Goal: Navigation & Orientation: Find specific page/section

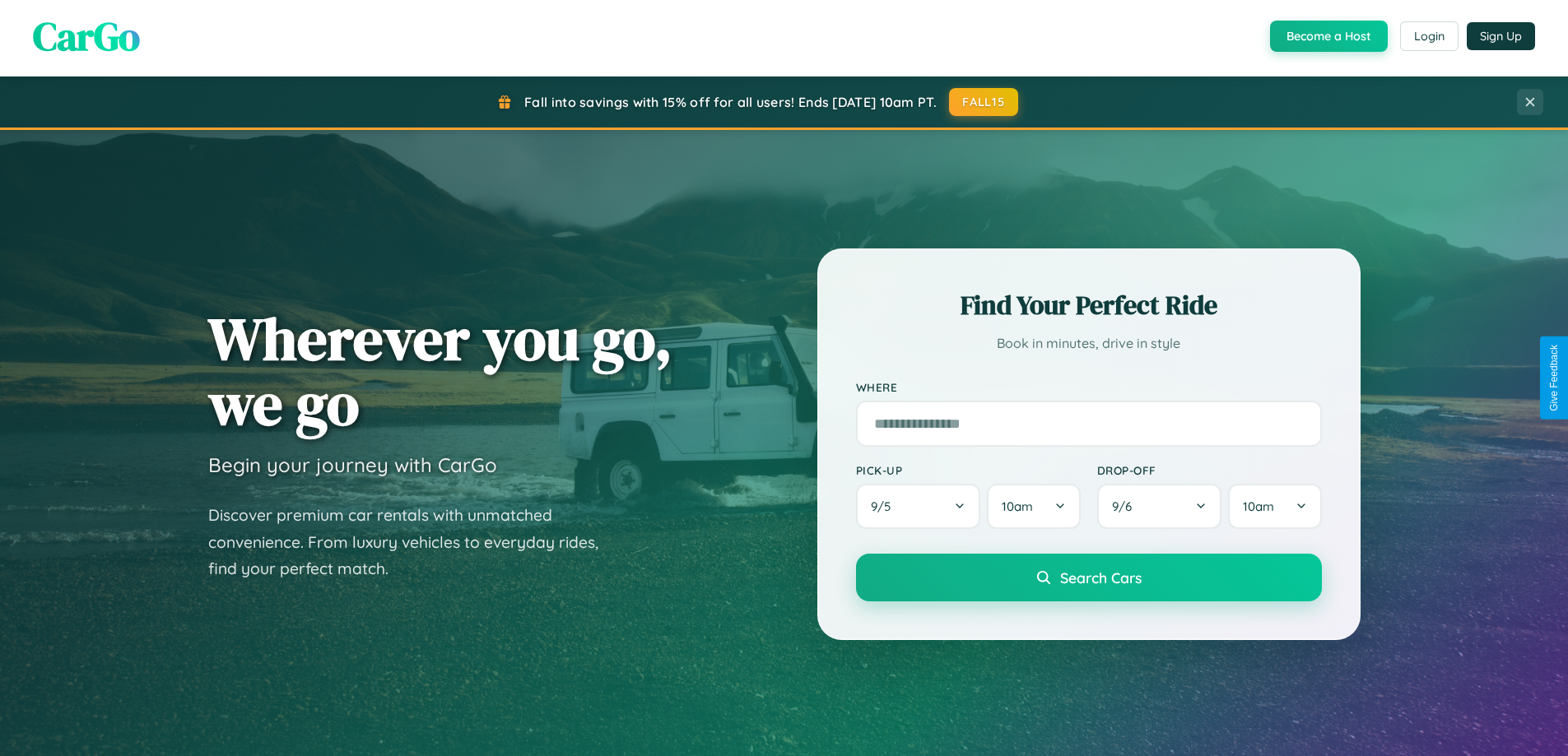
scroll to position [3165, 0]
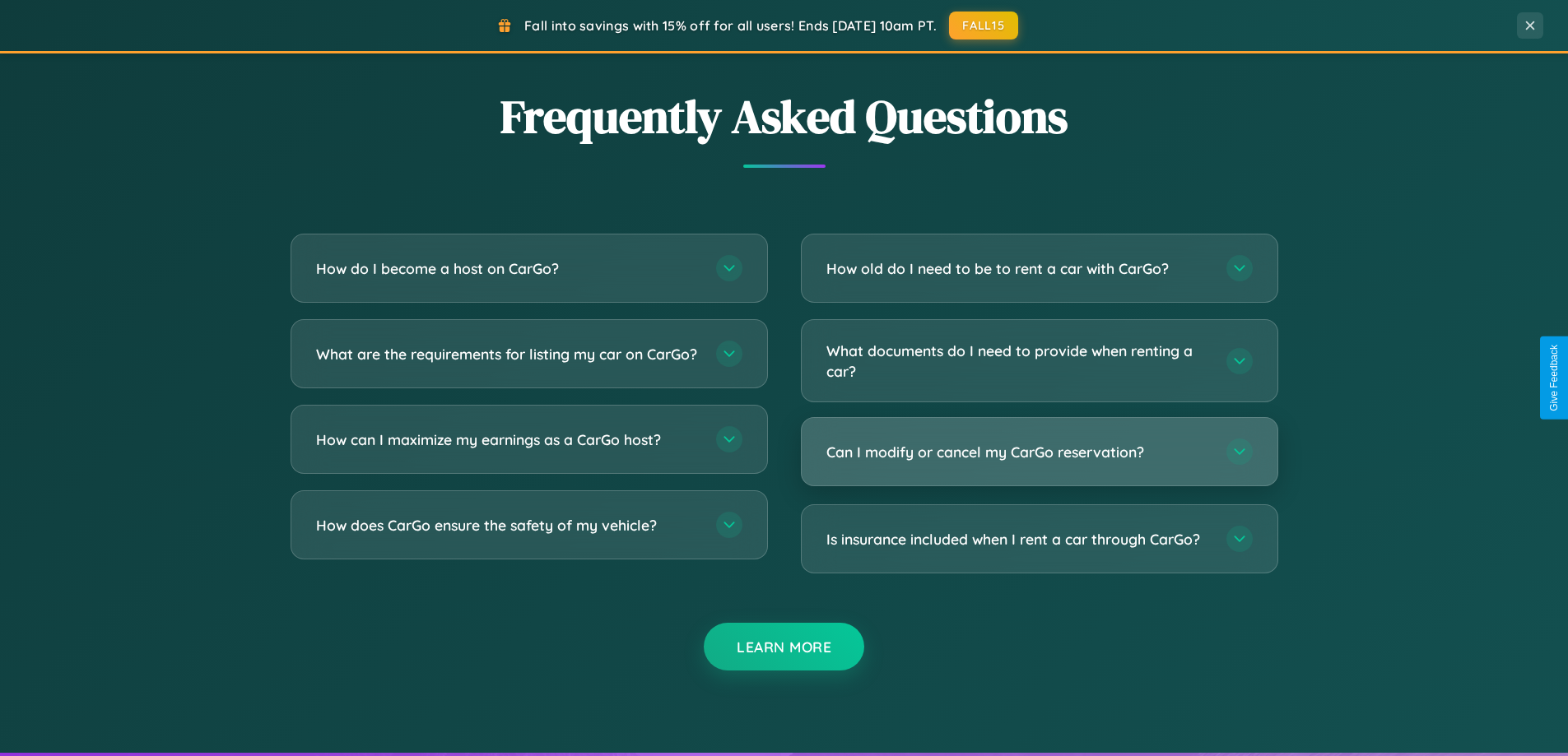
click at [1039, 452] on h3 "Can I modify or cancel my CarGo reservation?" at bounding box center [1018, 452] width 384 height 21
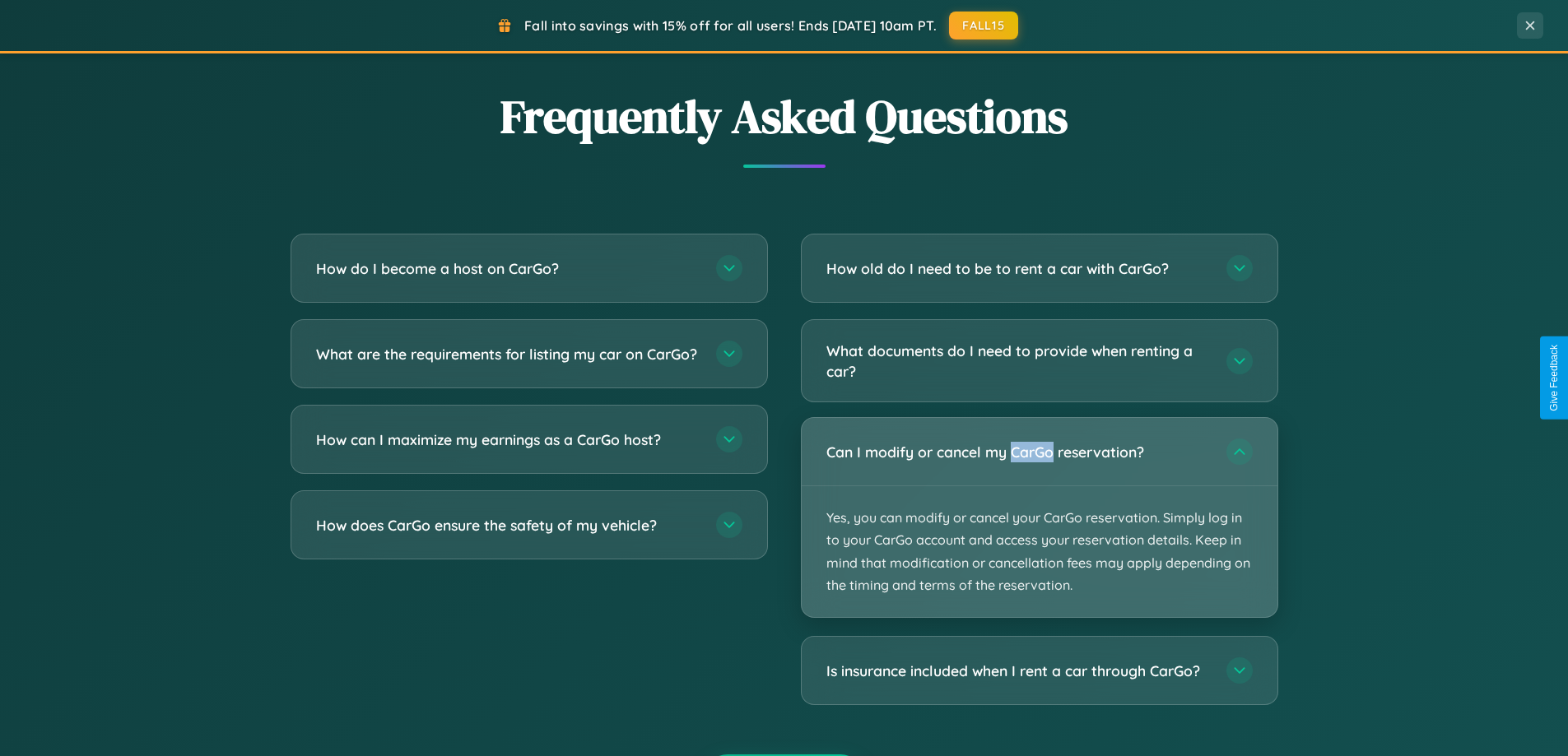
scroll to position [1132, 0]
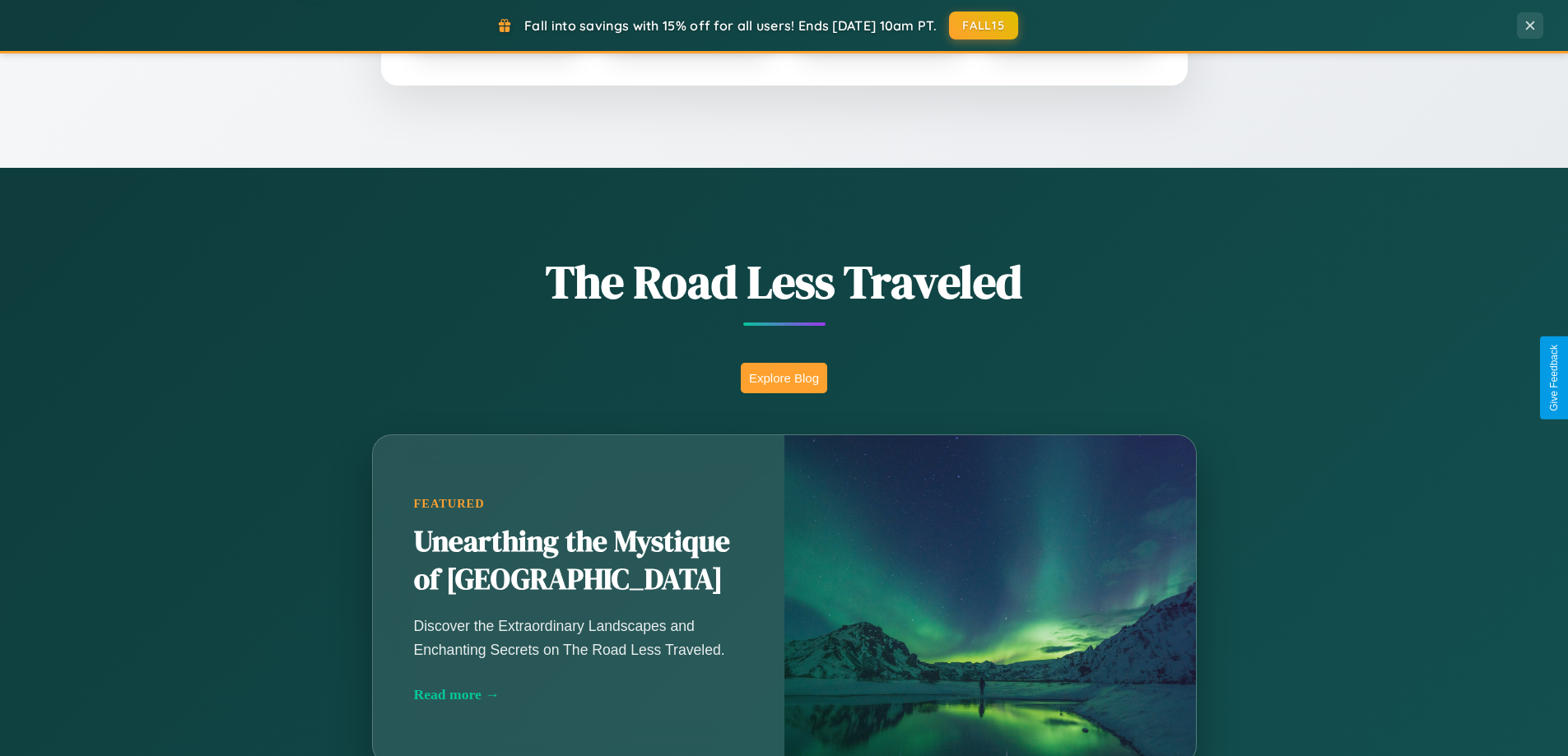
click at [783, 378] on button "Explore Blog" at bounding box center [784, 378] width 86 height 30
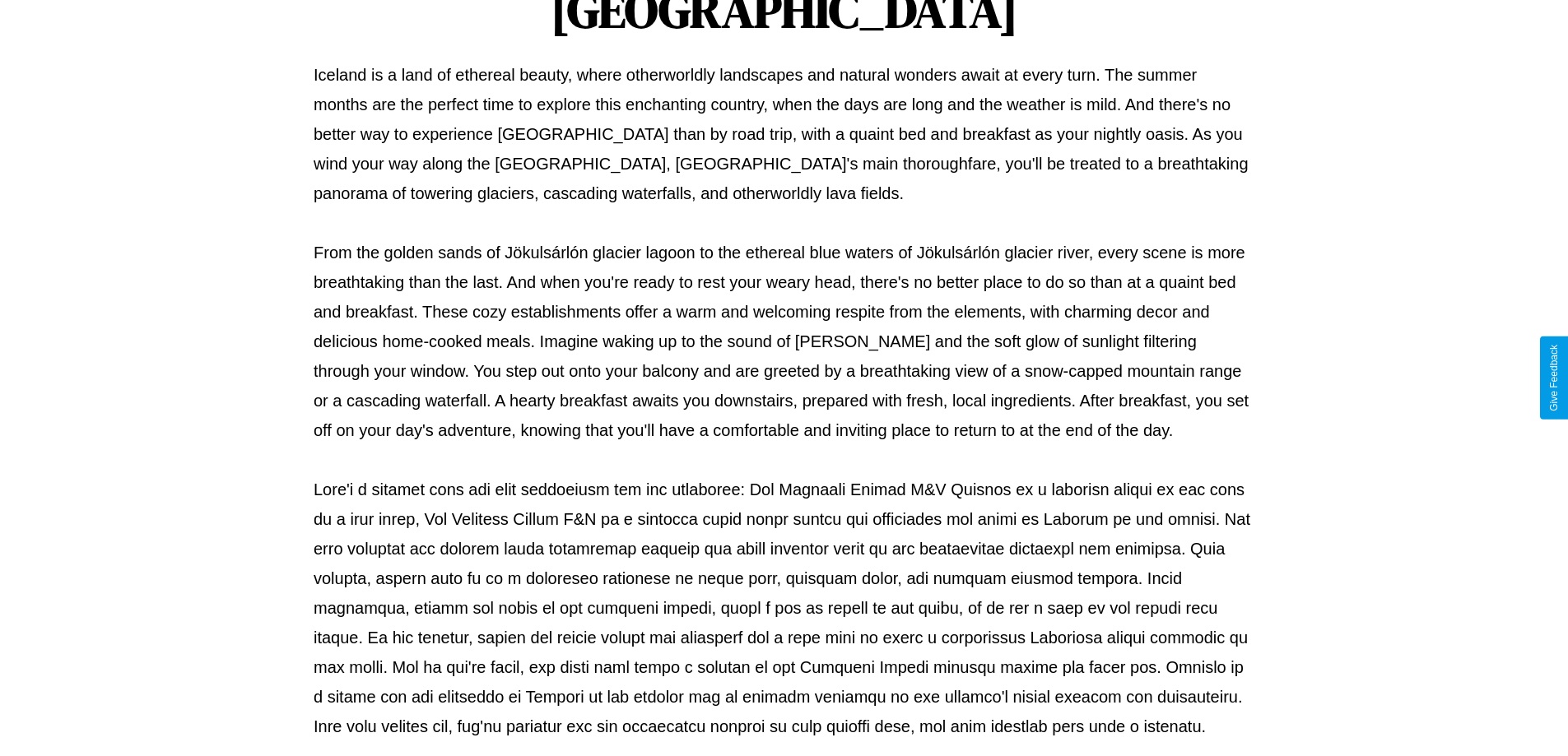
scroll to position [532, 0]
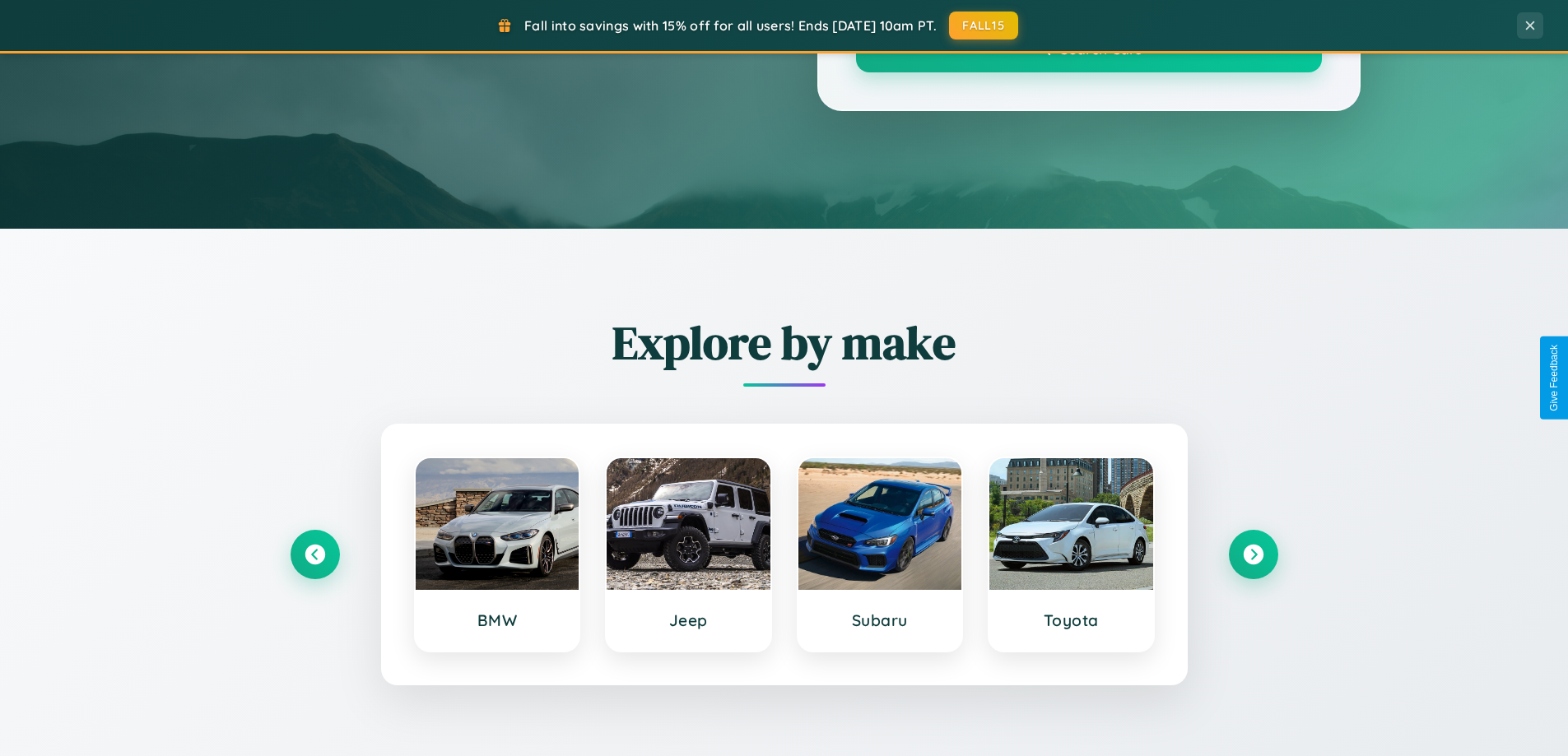
scroll to position [1132, 0]
